Goal: Information Seeking & Learning: Learn about a topic

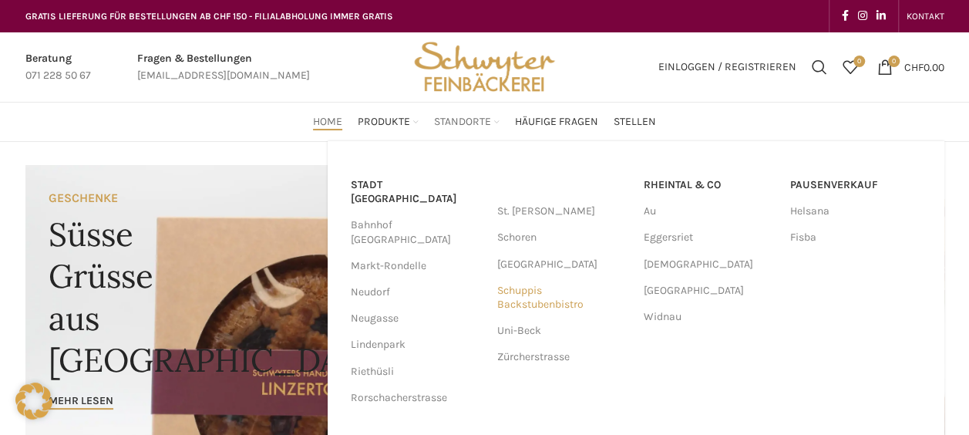
click at [523, 302] on link "Schuppis Backstubenbistro" at bounding box center [562, 297] width 131 height 40
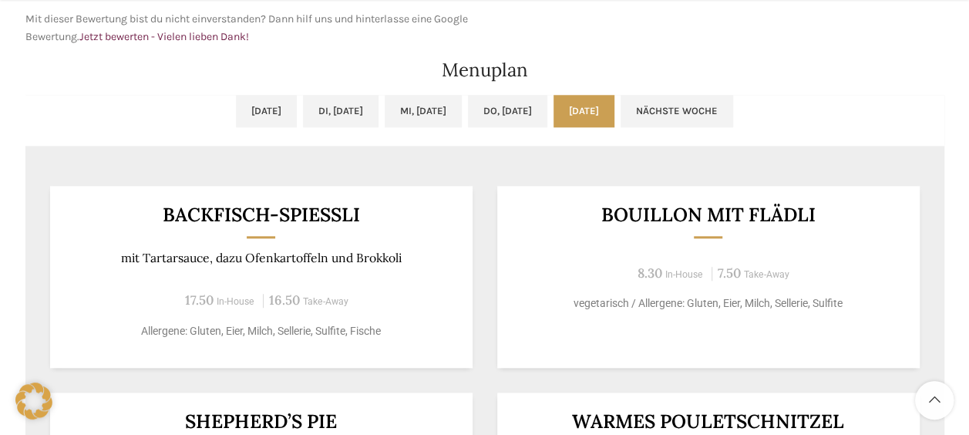
scroll to position [848, 0]
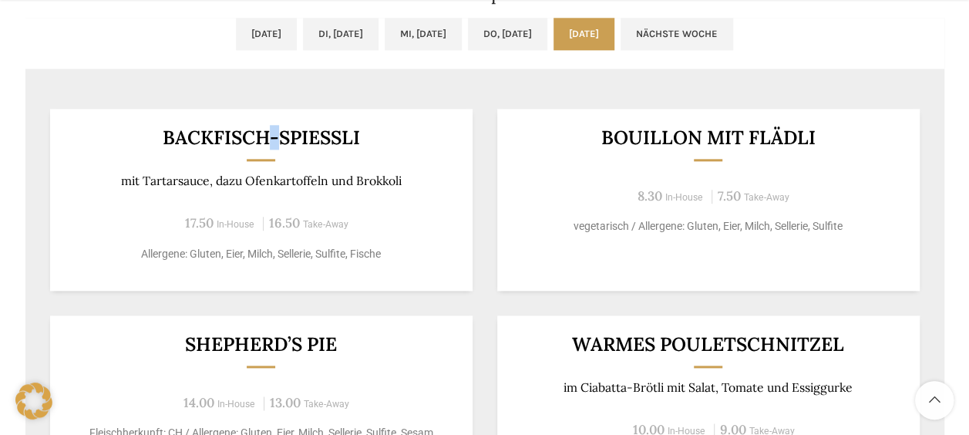
drag, startPoint x: 271, startPoint y: 133, endPoint x: 278, endPoint y: 139, distance: 9.4
click at [278, 139] on h3 "Backfisch-Spiessli" at bounding box center [261, 137] width 385 height 19
click at [282, 143] on h3 "Backfisch-Spiessli" at bounding box center [261, 137] width 385 height 19
click at [295, 167] on div "Backfisch-Spiessli mit Tartarsauce, dazu Ofenkartoffeln und Brokkoli 17.50 In-H…" at bounding box center [261, 200] width 422 height 182
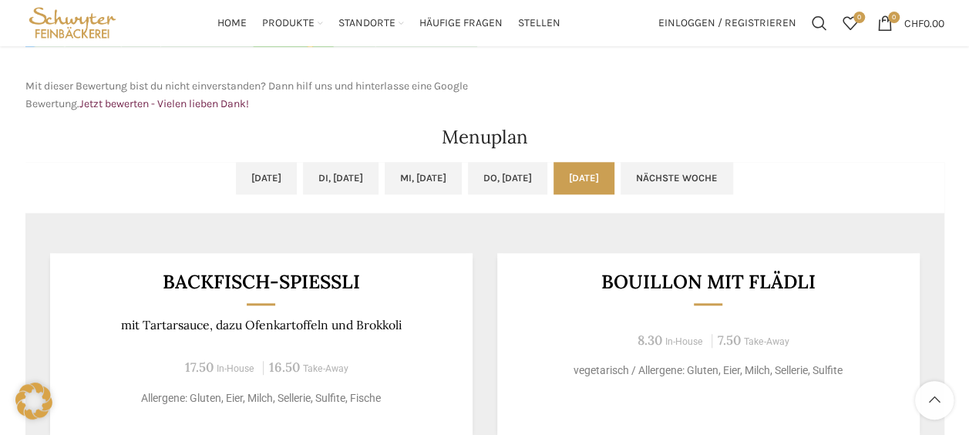
scroll to position [694, 0]
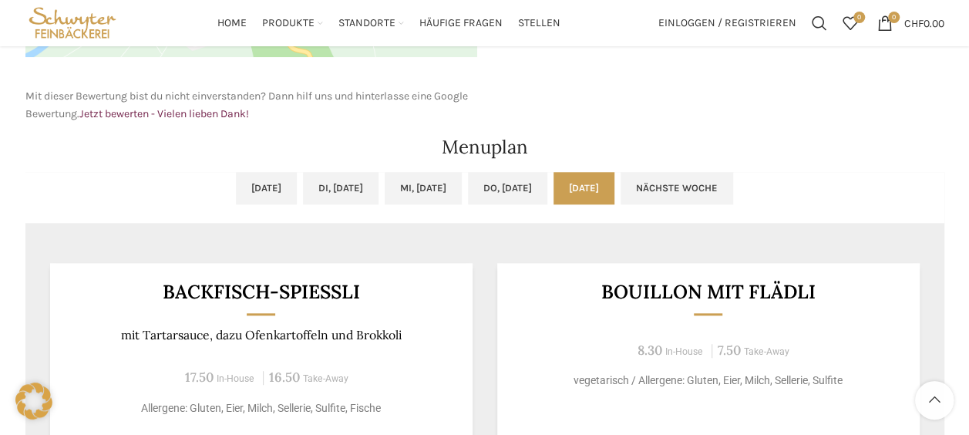
click at [666, 277] on div "Bouillon mit Flädli 8.30 In-House 7.50 Take-Away vegetarisch / Allergene: Glute…" at bounding box center [708, 354] width 422 height 182
click at [667, 282] on h3 "Bouillon mit Flädli" at bounding box center [708, 291] width 385 height 19
drag, startPoint x: 667, startPoint y: 278, endPoint x: 715, endPoint y: 297, distance: 51.2
click at [715, 297] on h3 "Bouillon mit Flädli" at bounding box center [708, 291] width 385 height 19
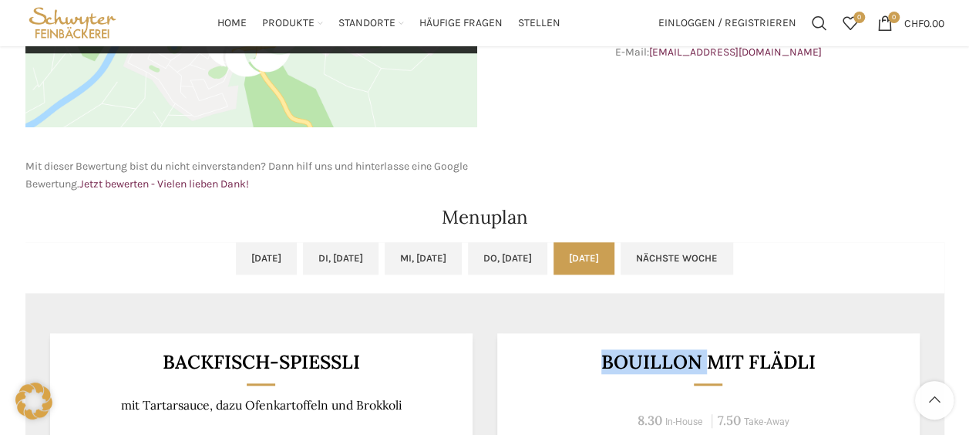
scroll to position [462, 0]
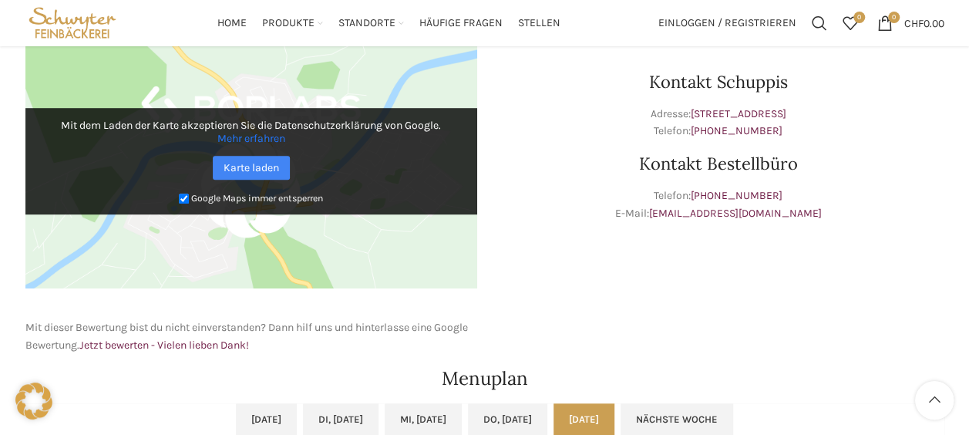
click at [728, 284] on div "Kontakt Schuppis Adresse: Schuppisstrasse 17, 9016 St. Gallen Telefon: +41 71 2…" at bounding box center [718, 194] width 467 height 335
drag, startPoint x: 728, startPoint y: 284, endPoint x: 678, endPoint y: 277, distance: 49.7
click at [674, 278] on div "Kontakt Schuppis Adresse: Schuppisstrasse 17, 9016 St. Gallen Telefon: +41 71 2…" at bounding box center [718, 194] width 467 height 335
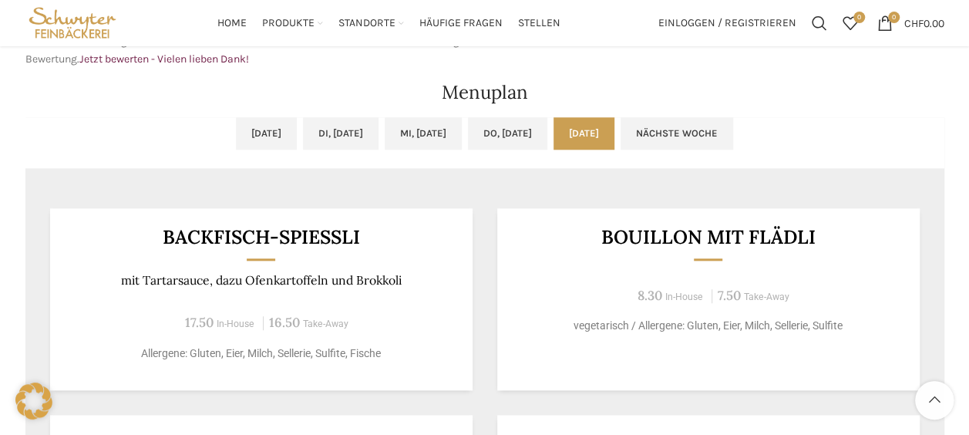
scroll to position [694, 0]
